Goal: Obtain resource: Download file/media

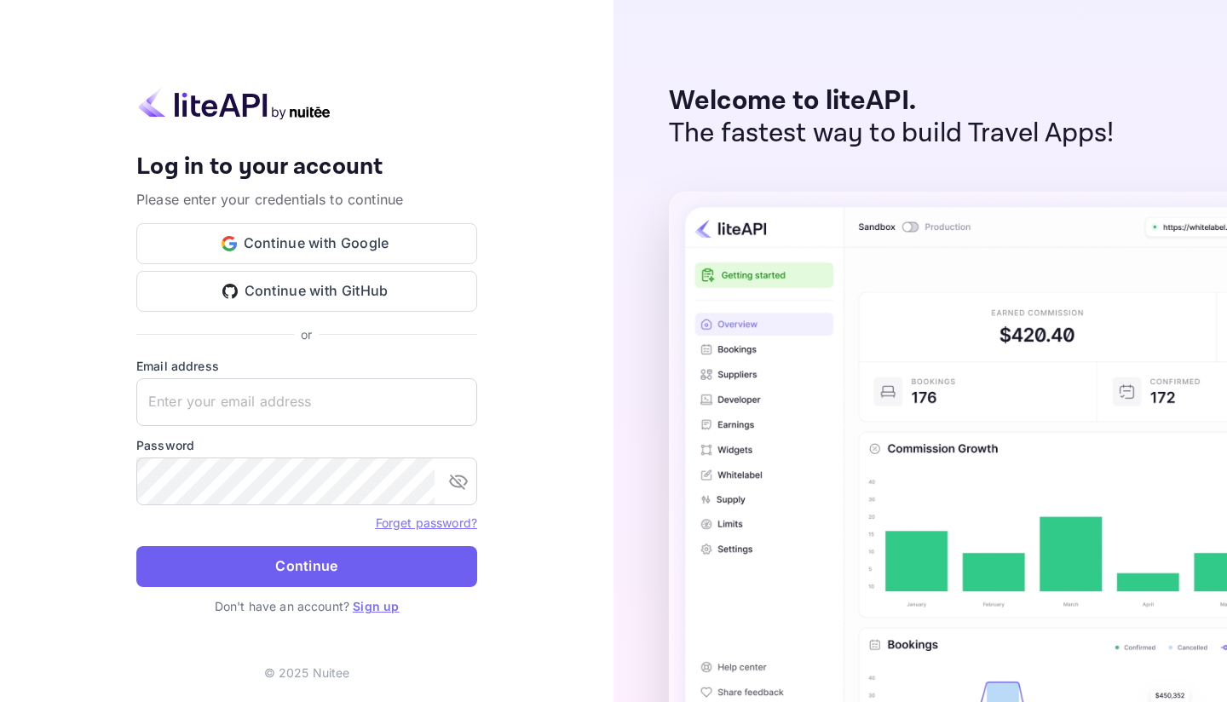
type input "[EMAIL_ADDRESS][DOMAIN_NAME]"
click at [376, 560] on button "Continue" at bounding box center [306, 566] width 341 height 41
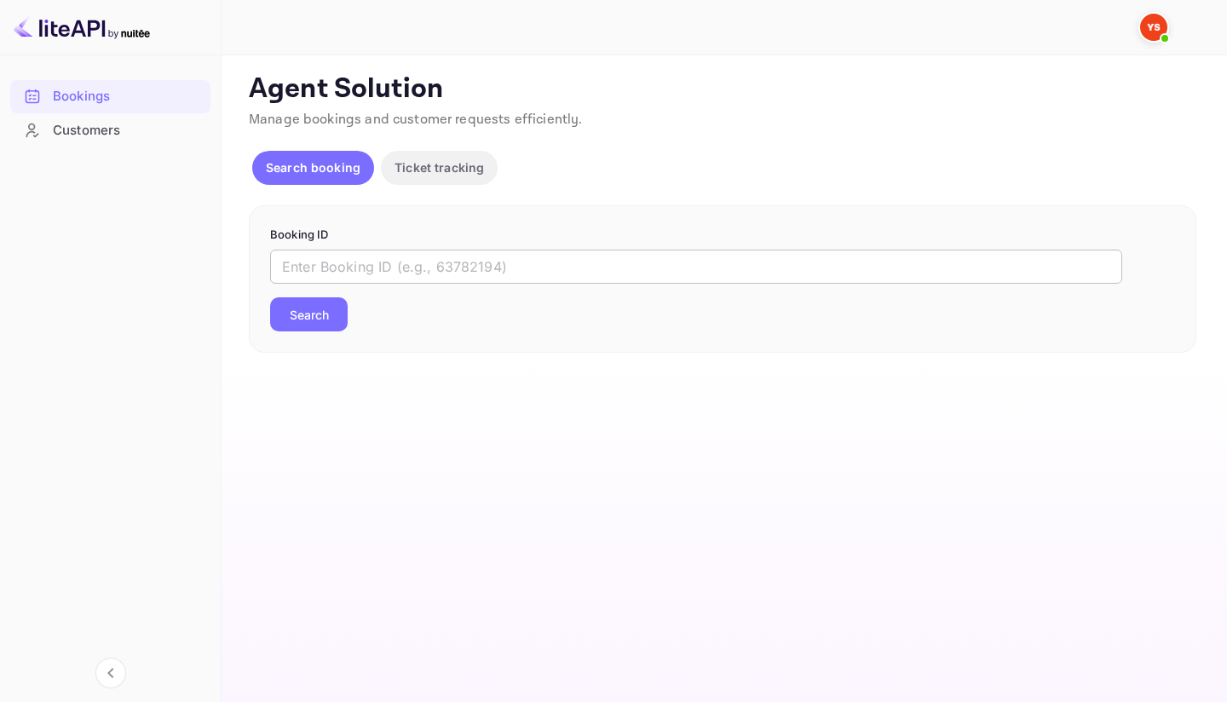
click at [440, 267] on input "text" at bounding box center [696, 267] width 852 height 34
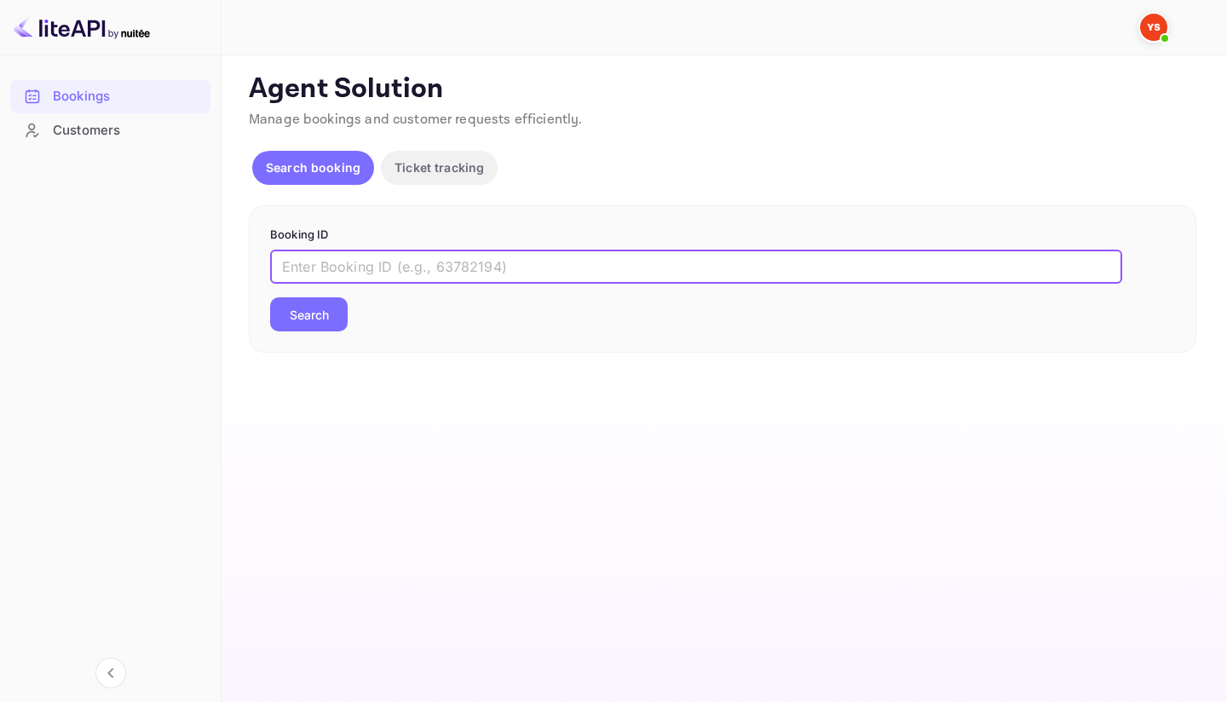
paste input "9632075"
type input "9632075"
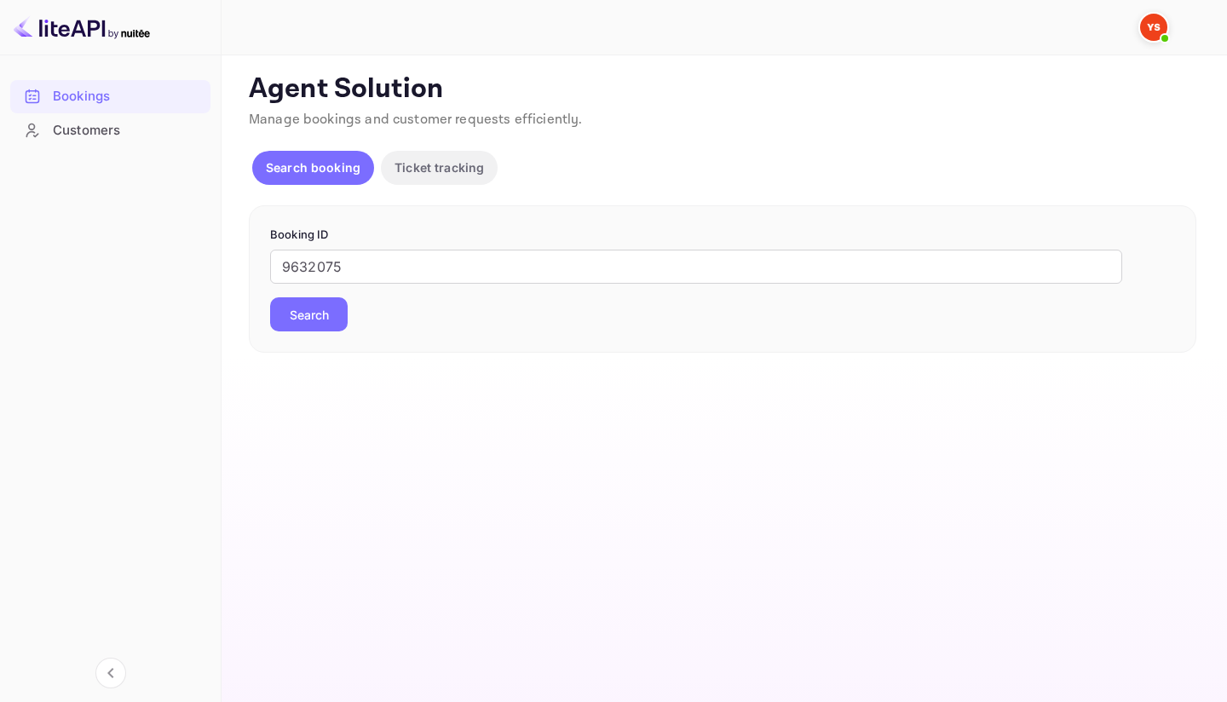
click at [327, 310] on button "Search" at bounding box center [309, 314] width 78 height 34
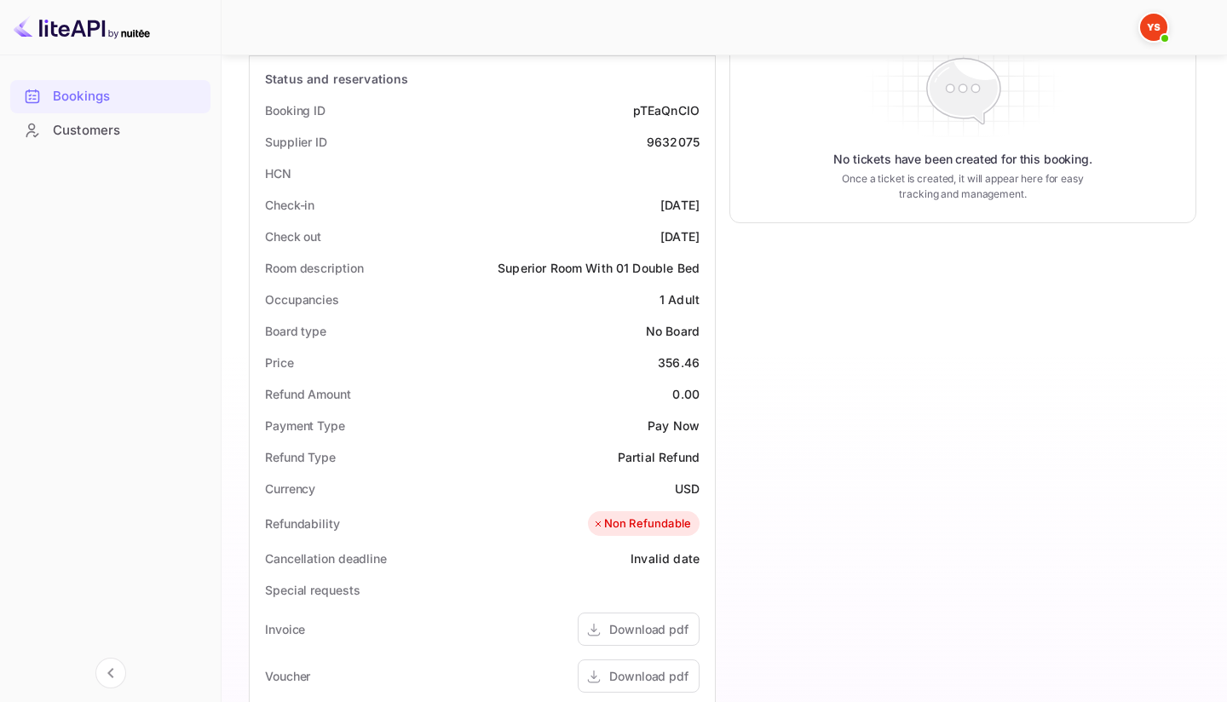
scroll to position [331, 0]
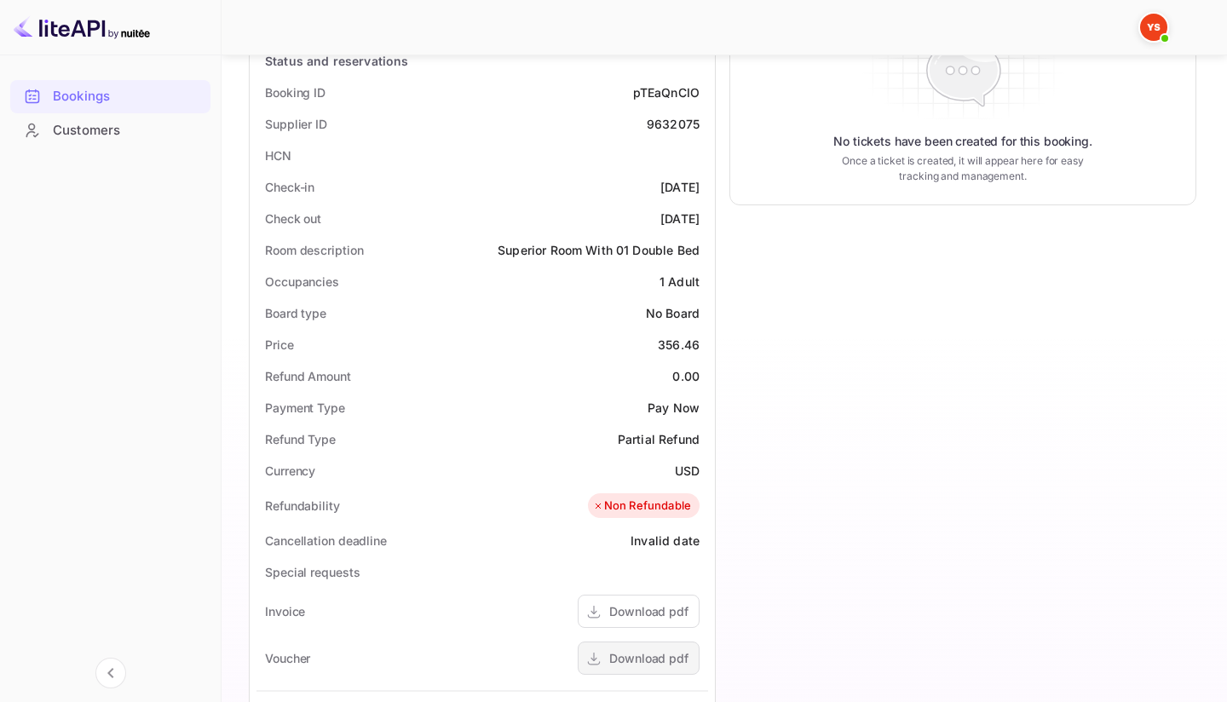
click at [647, 670] on div "Download pdf" at bounding box center [639, 658] width 122 height 33
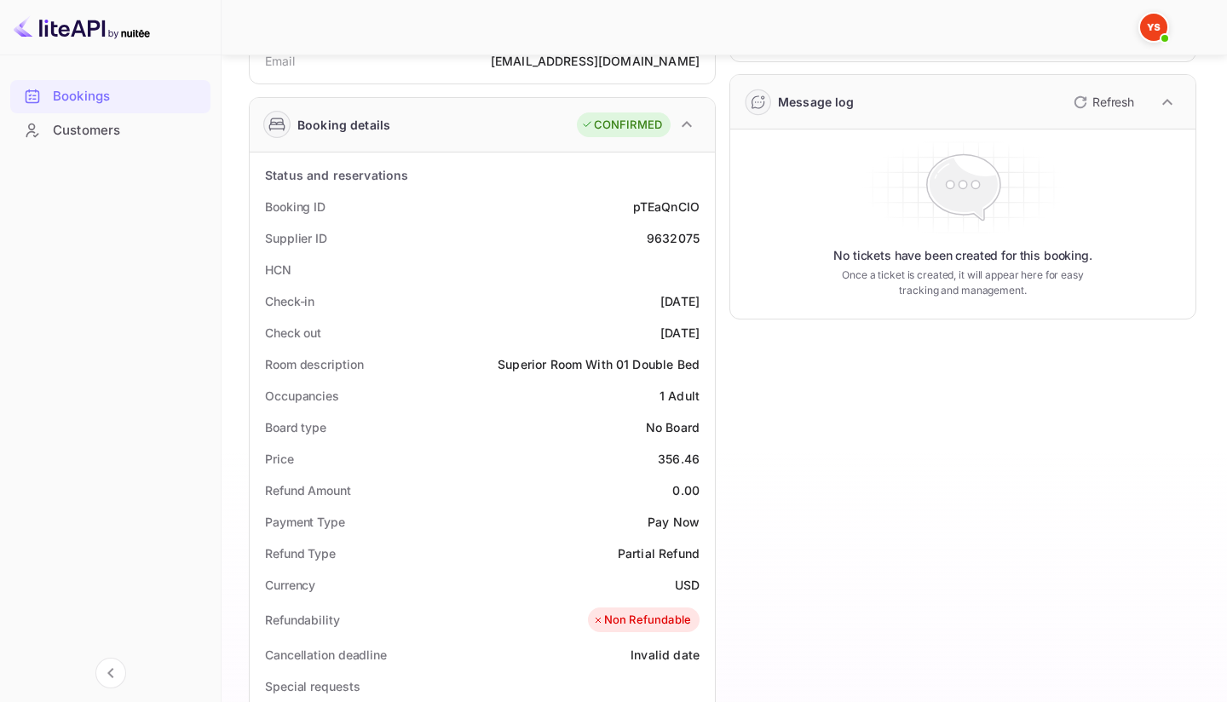
scroll to position [0, 0]
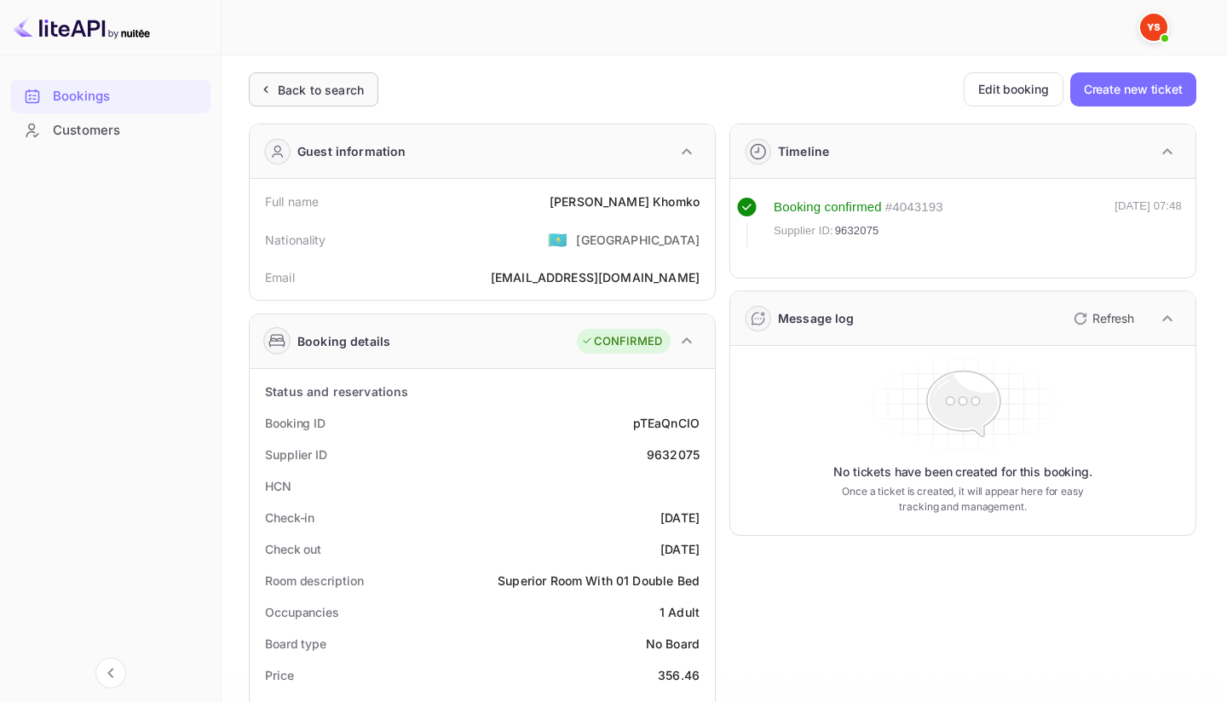
click at [278, 89] on div "Back to search" at bounding box center [321, 90] width 86 height 18
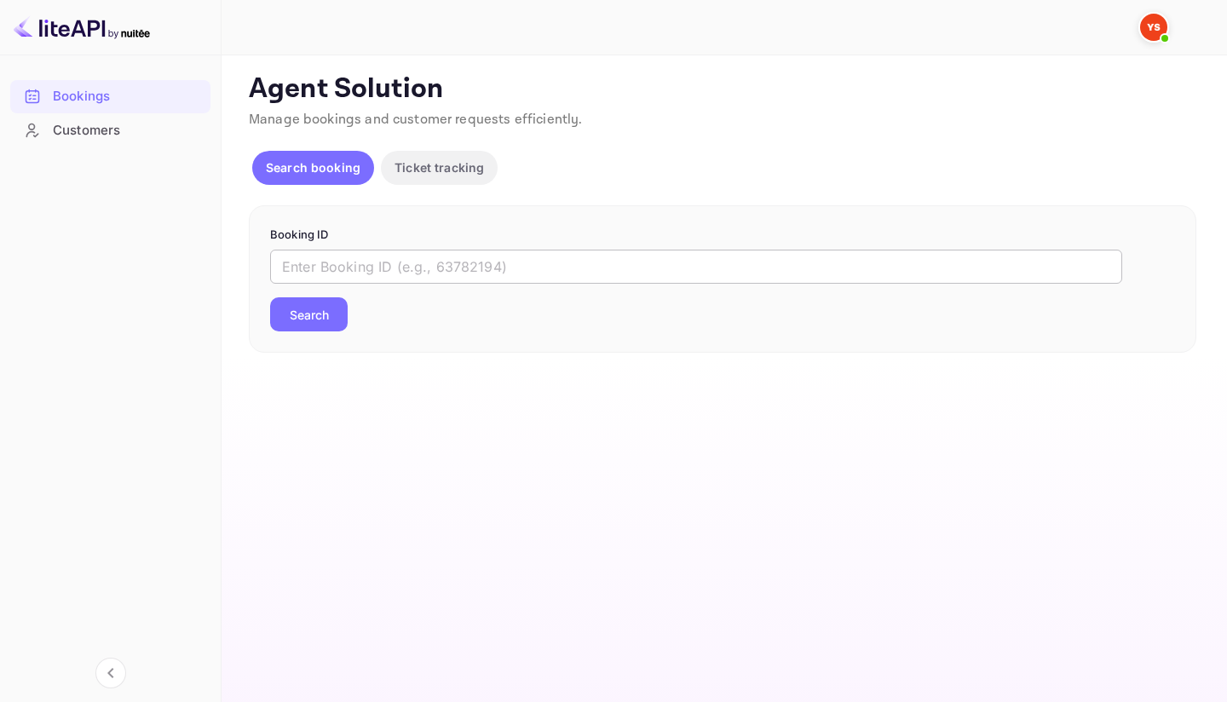
click at [394, 250] on input "text" at bounding box center [696, 267] width 852 height 34
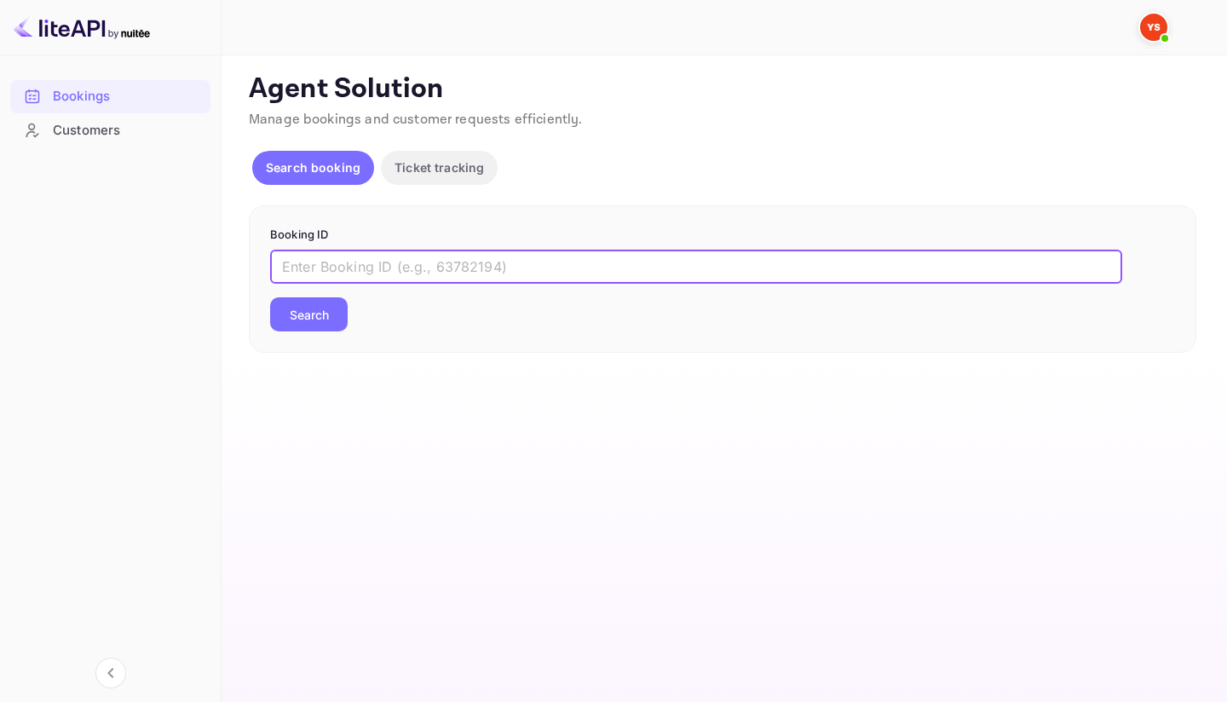
paste input "9658161"
type input "9658161"
click at [335, 305] on button "Search" at bounding box center [309, 314] width 78 height 34
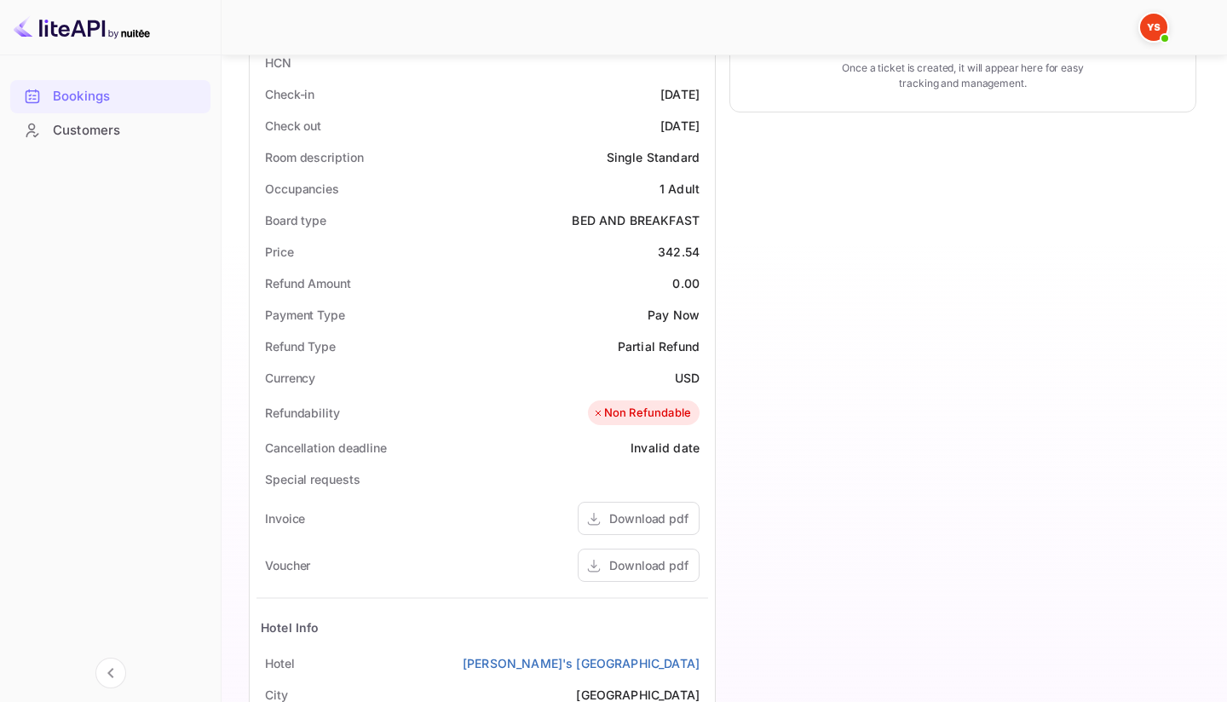
scroll to position [670, 0]
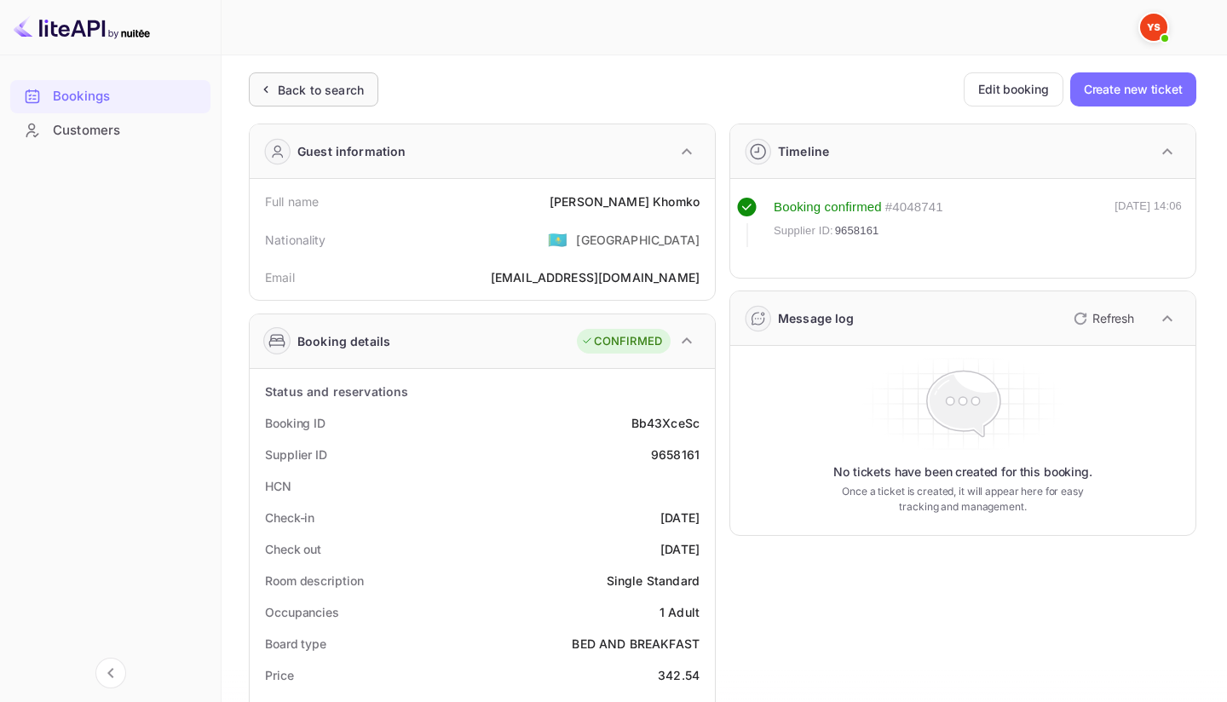
click at [322, 102] on div "Back to search" at bounding box center [313, 89] width 129 height 34
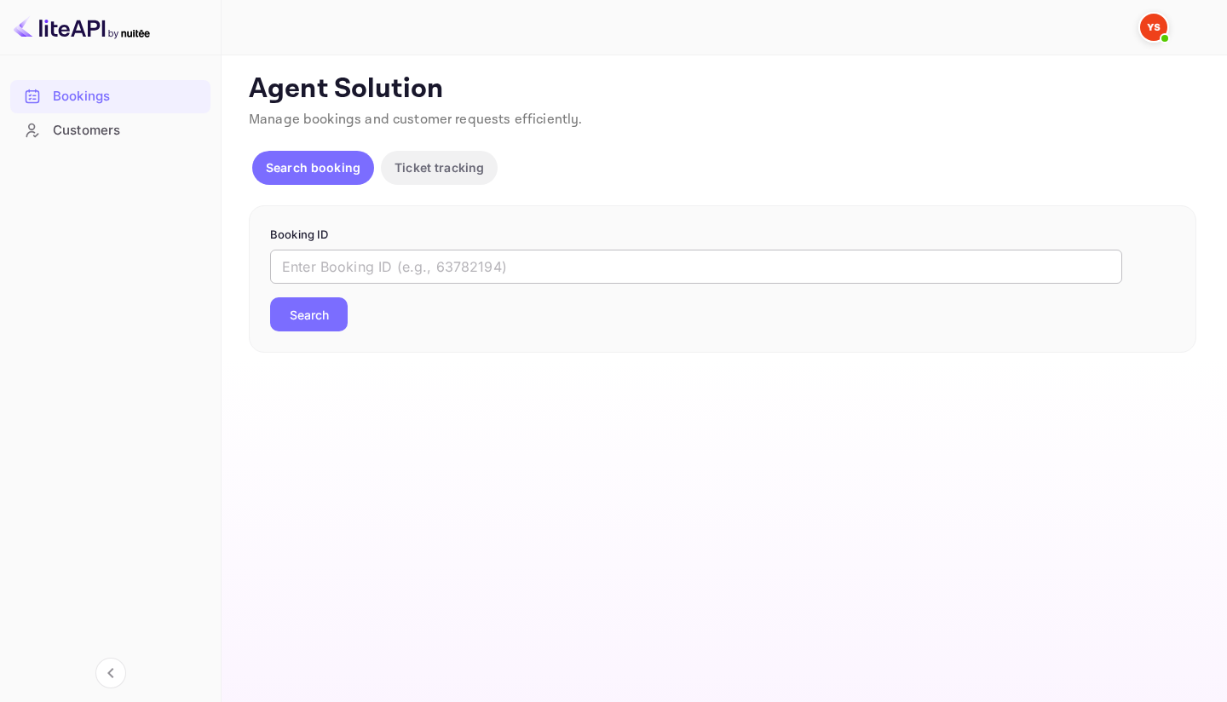
click at [359, 264] on input "text" at bounding box center [696, 267] width 852 height 34
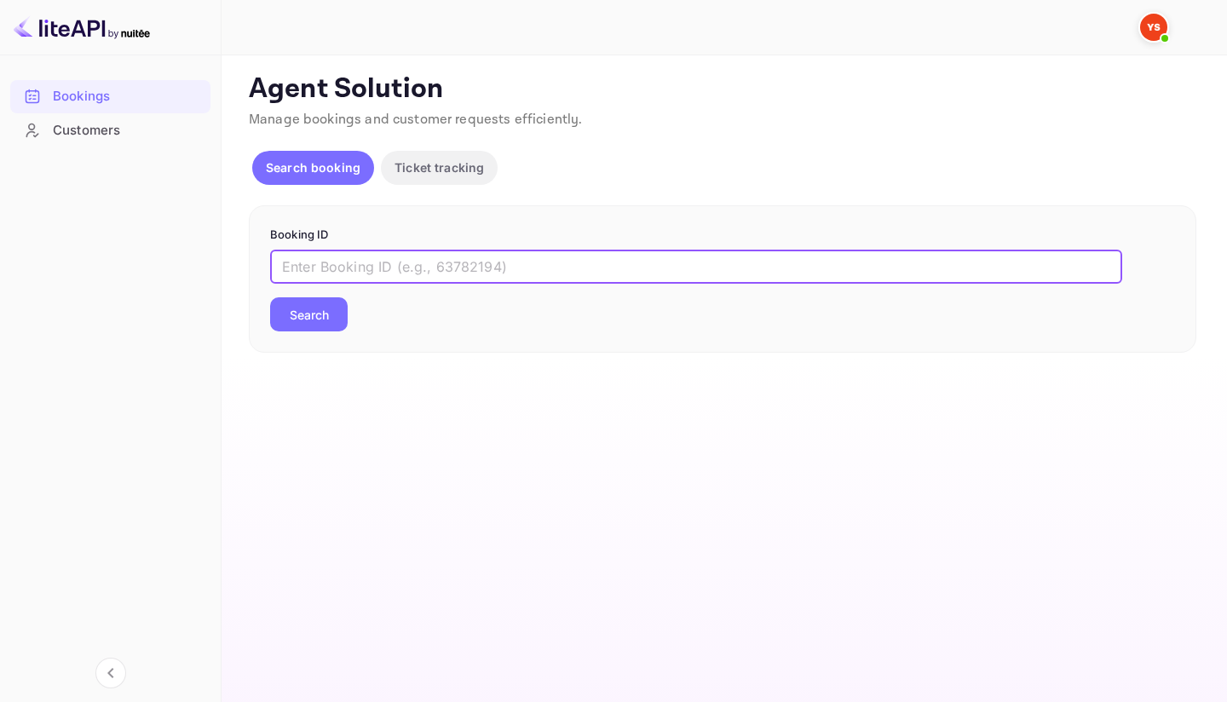
paste input "9632075"
type input "9632075"
click at [325, 306] on button "Search" at bounding box center [309, 314] width 78 height 34
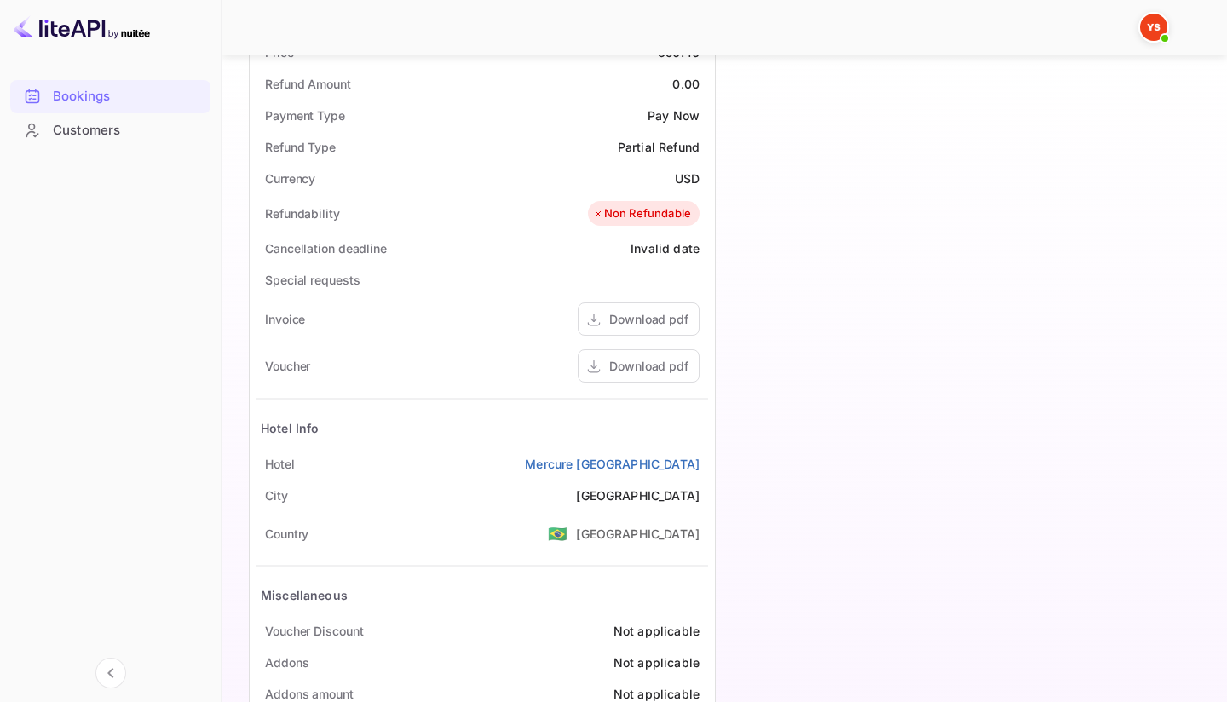
scroll to position [619, 0]
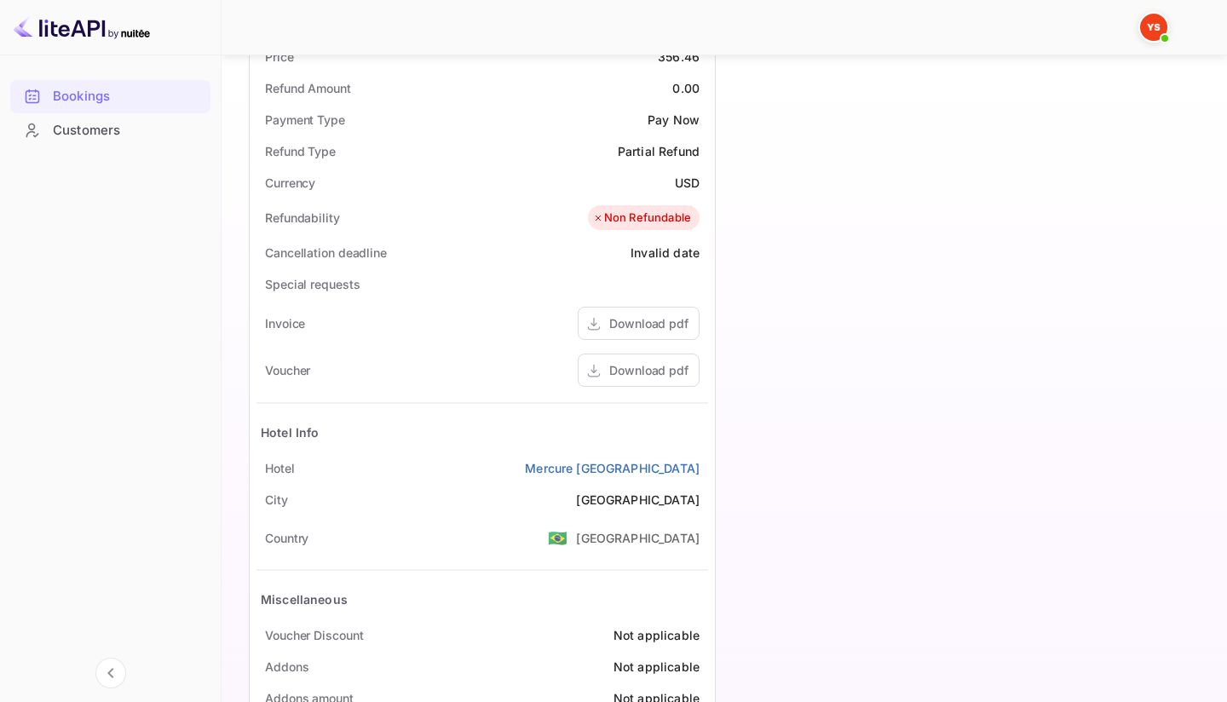
click at [325, 306] on div "Invoice Download pdf" at bounding box center [482, 323] width 452 height 47
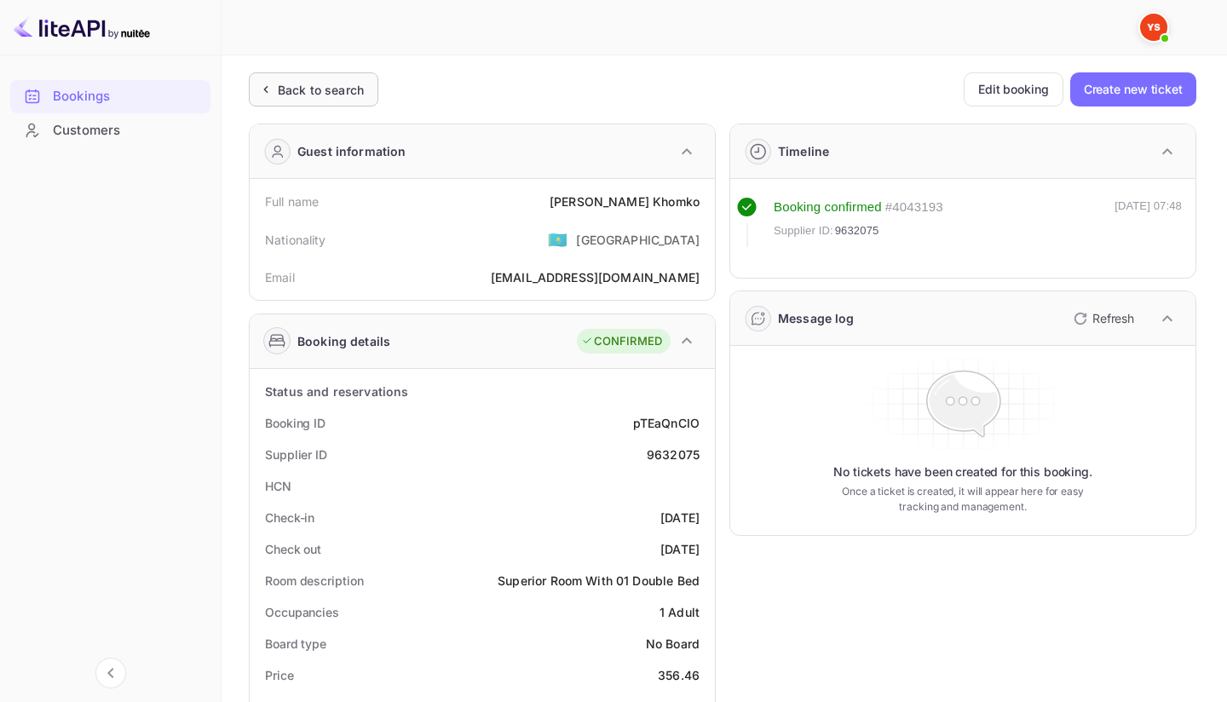
click at [319, 101] on div "Back to search" at bounding box center [313, 89] width 129 height 34
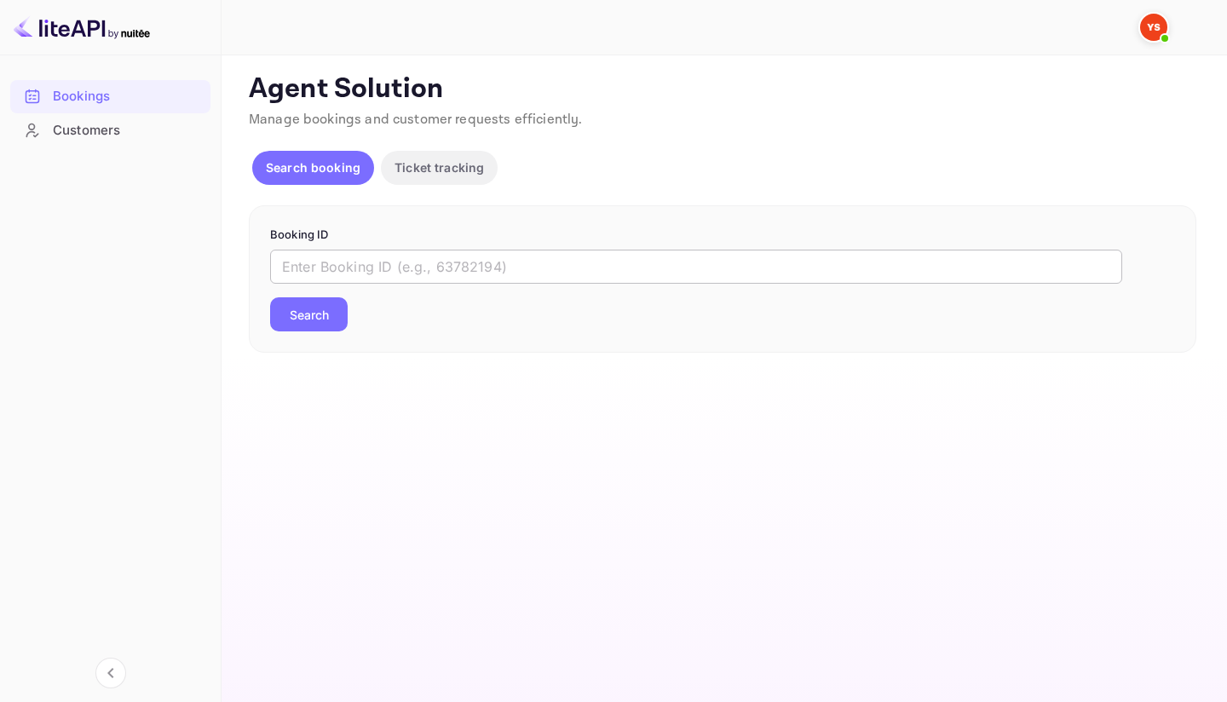
click at [364, 268] on input "text" at bounding box center [696, 267] width 852 height 34
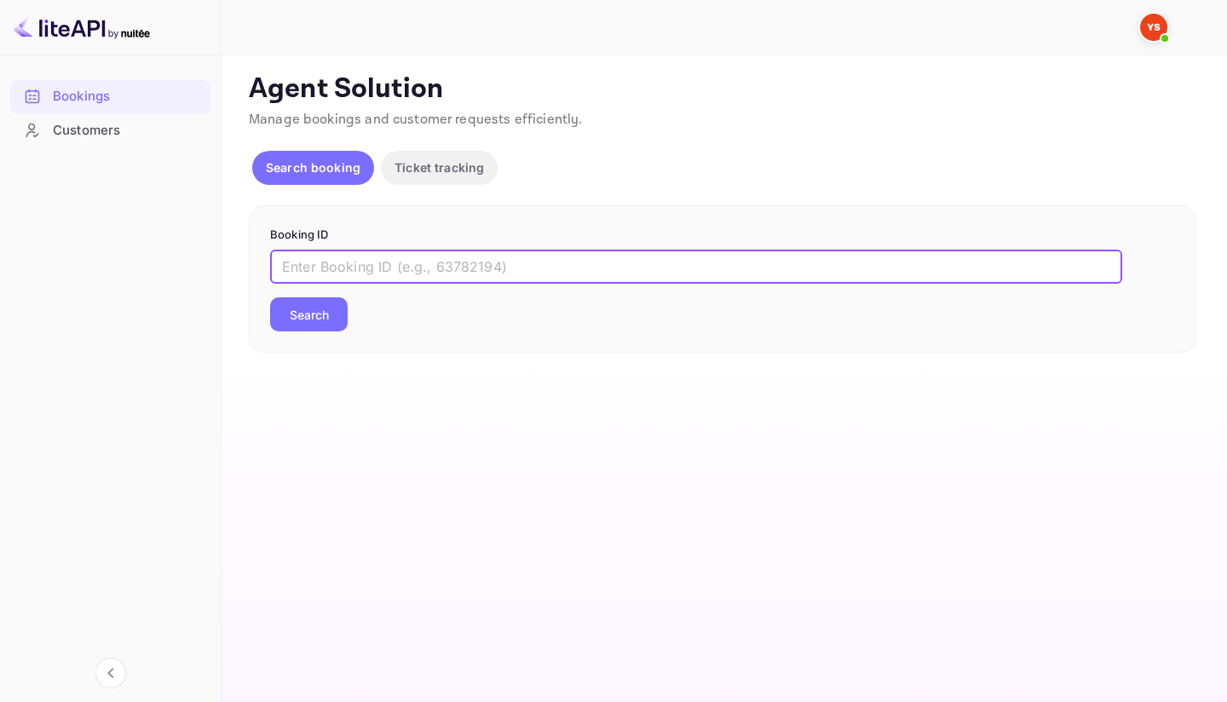
paste input "9658161"
type input "9658161"
click at [320, 312] on button "Search" at bounding box center [309, 314] width 78 height 34
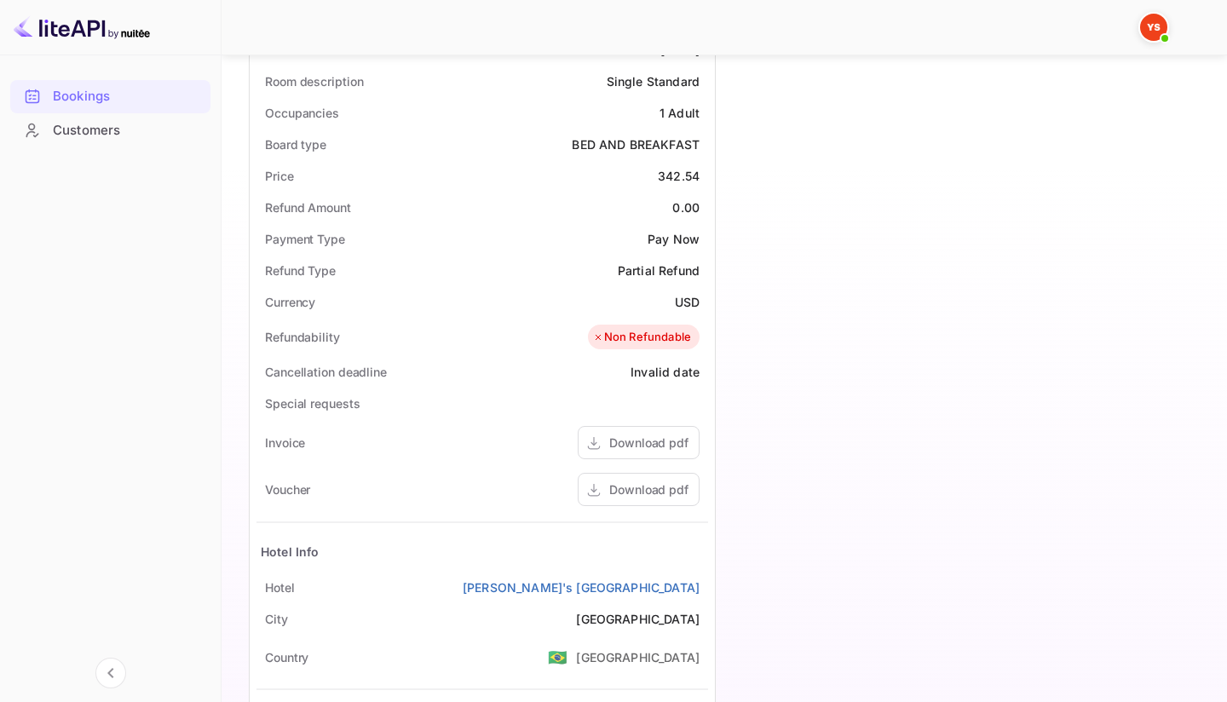
scroll to position [500, 0]
click at [666, 486] on div "Download pdf" at bounding box center [648, 489] width 79 height 18
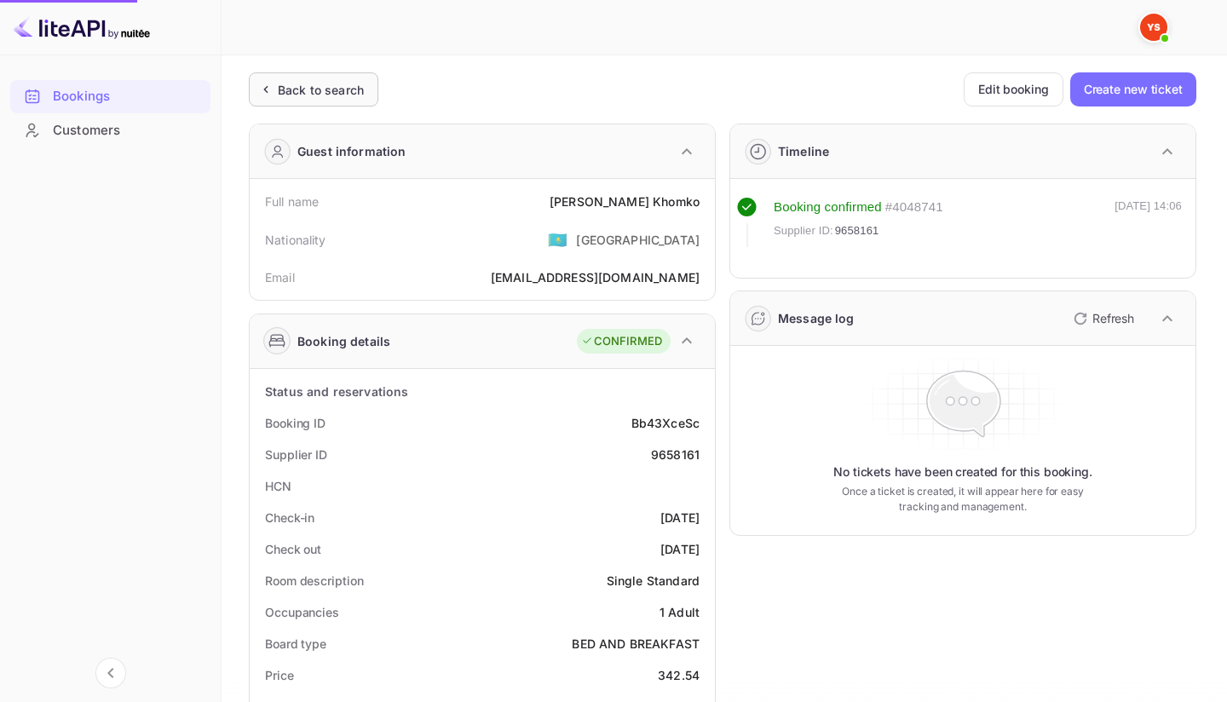
click at [339, 92] on div "Back to search" at bounding box center [321, 90] width 86 height 18
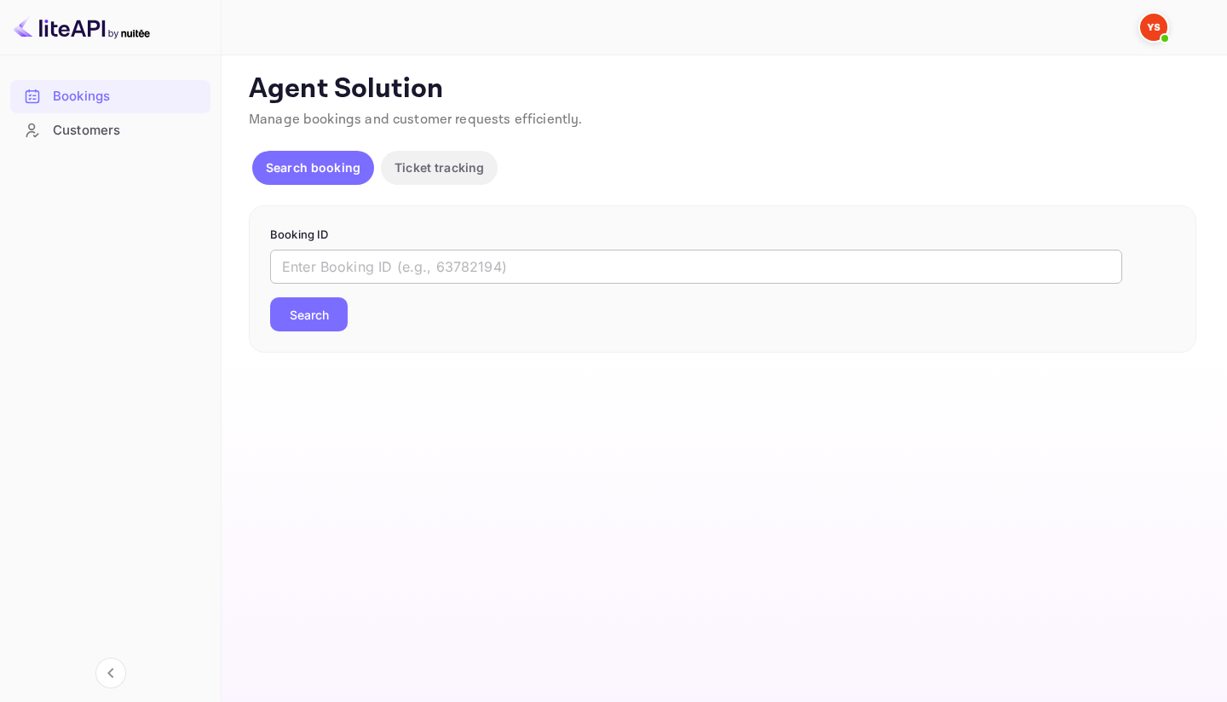
click at [371, 255] on input "text" at bounding box center [696, 267] width 852 height 34
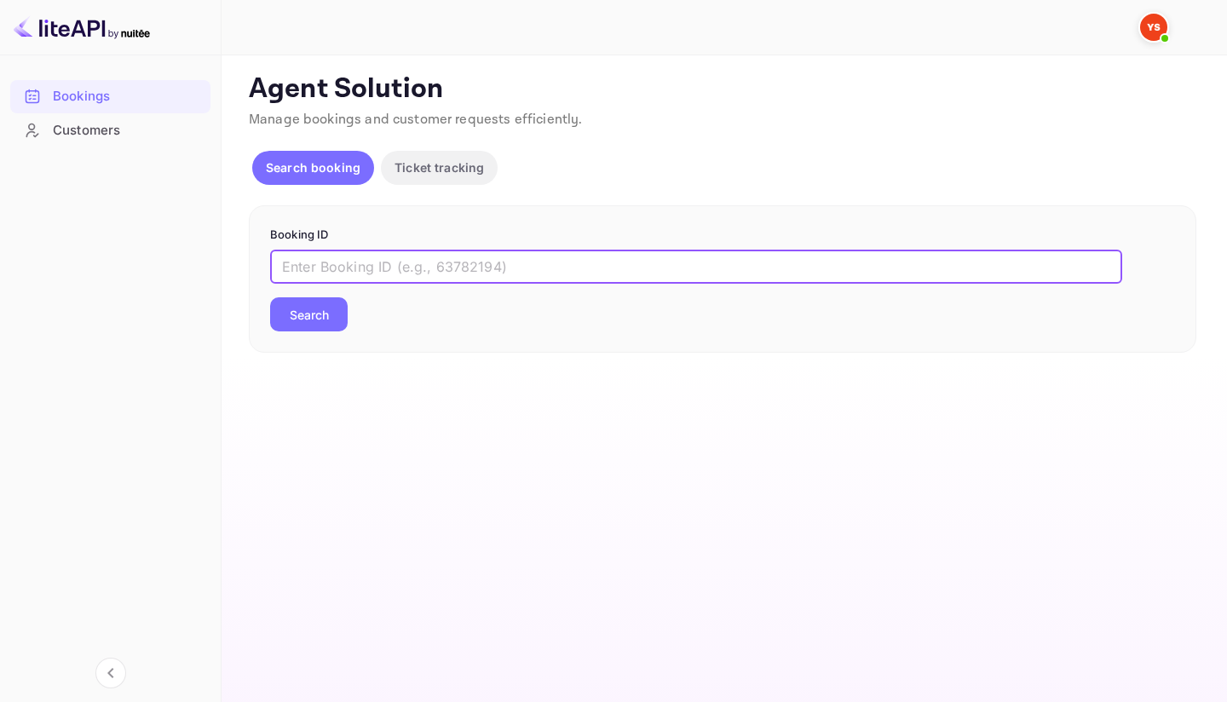
paste input "9612242"
type input "9612242"
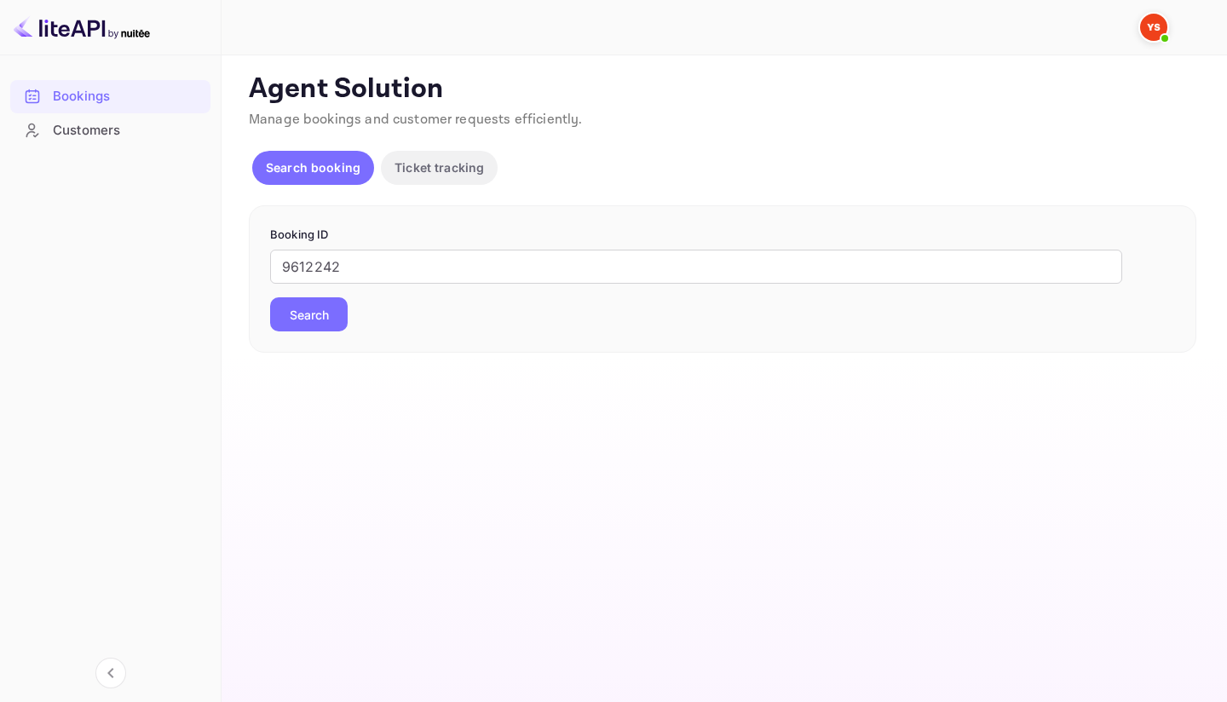
click at [338, 308] on button "Search" at bounding box center [309, 314] width 78 height 34
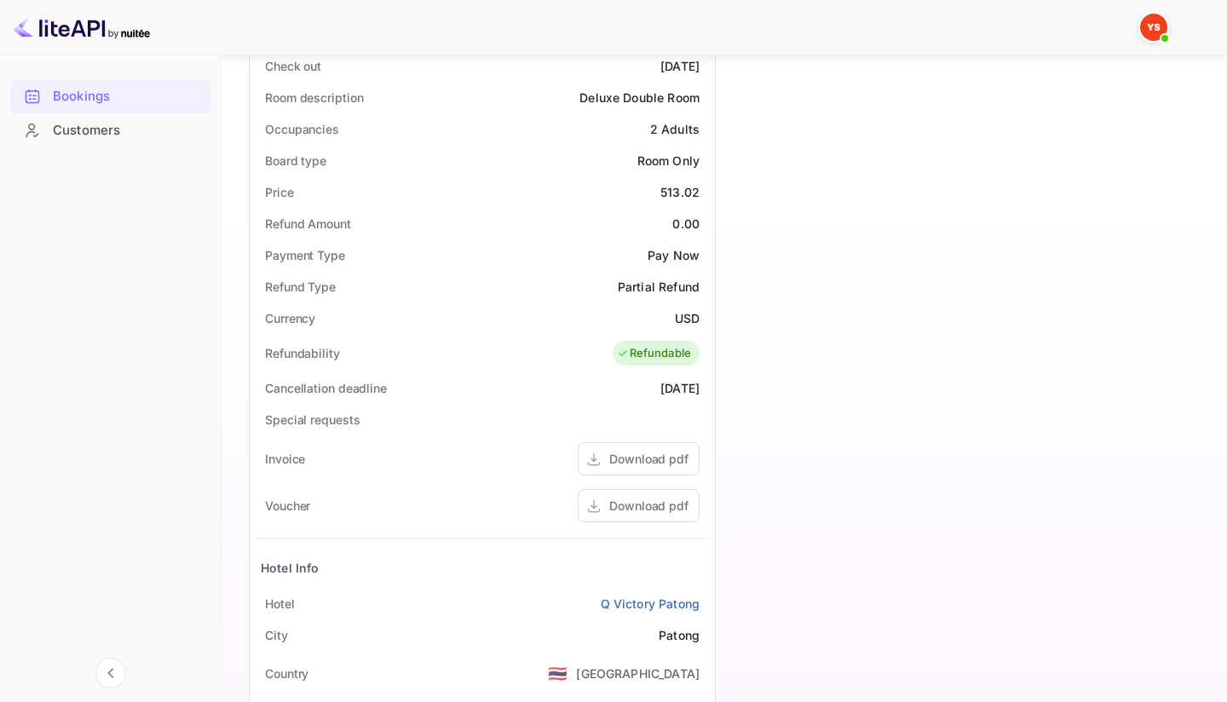
scroll to position [670, 0]
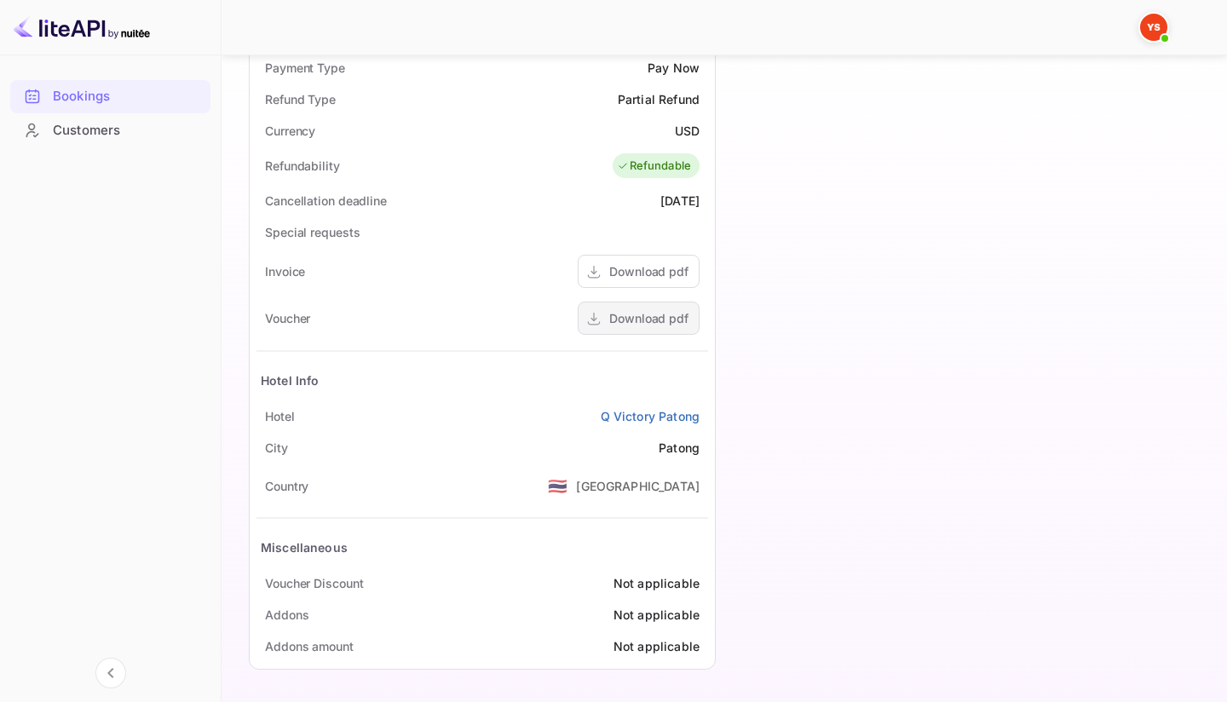
click at [660, 323] on div "Download pdf" at bounding box center [648, 318] width 79 height 18
